Goal: Task Accomplishment & Management: Manage account settings

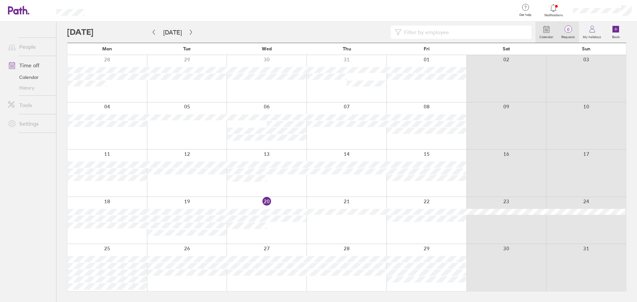
click at [562, 36] on label "Requests" at bounding box center [568, 36] width 22 height 6
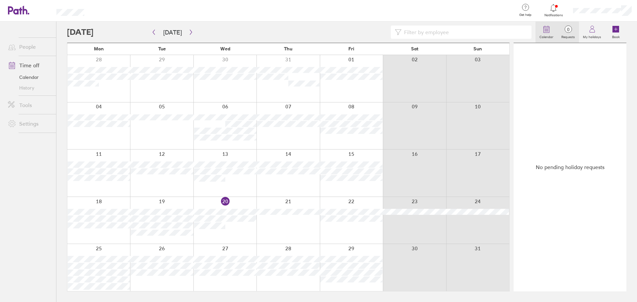
click at [543, 34] on label "Calendar" at bounding box center [546, 36] width 22 height 6
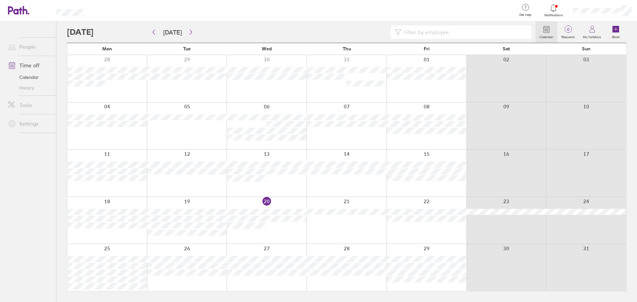
click at [290, 177] on div at bounding box center [267, 173] width 80 height 47
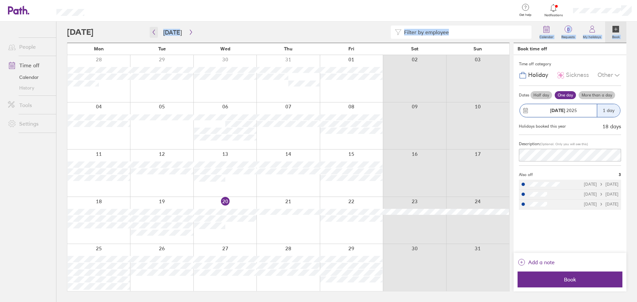
click at [150, 32] on div "Calendar 0 Requests My holidays Book Today August 2025 Mon Tue Wed Thu Fri Sat …" at bounding box center [346, 162] width 580 height 281
click at [156, 33] on icon "button" at bounding box center [153, 32] width 5 height 5
click at [188, 30] on icon "button" at bounding box center [190, 32] width 5 height 5
